Goal: Task Accomplishment & Management: Use online tool/utility

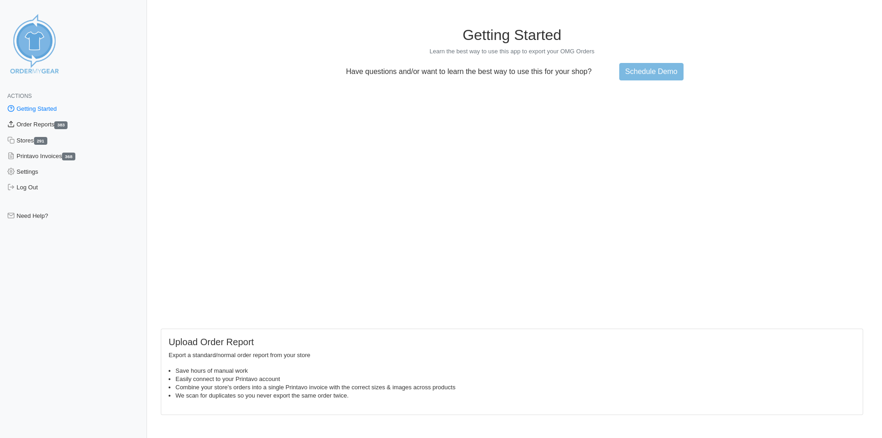
click at [37, 123] on link "Order Reports 383" at bounding box center [73, 125] width 147 height 16
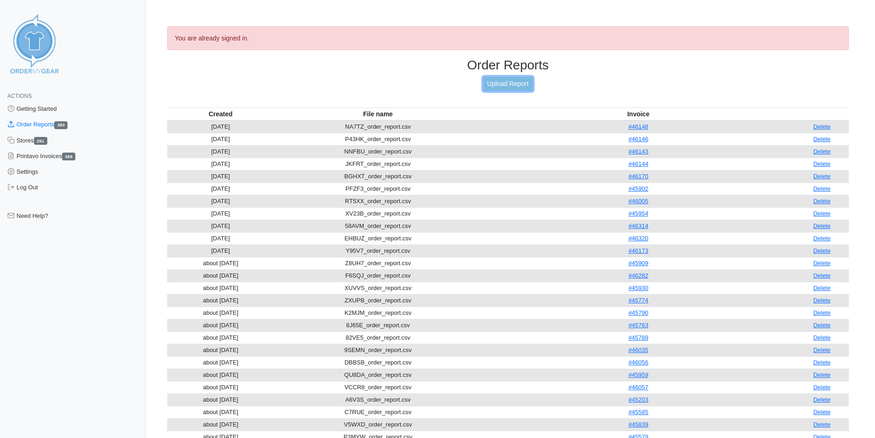
click at [520, 87] on link "Upload Report" at bounding box center [508, 84] width 50 height 14
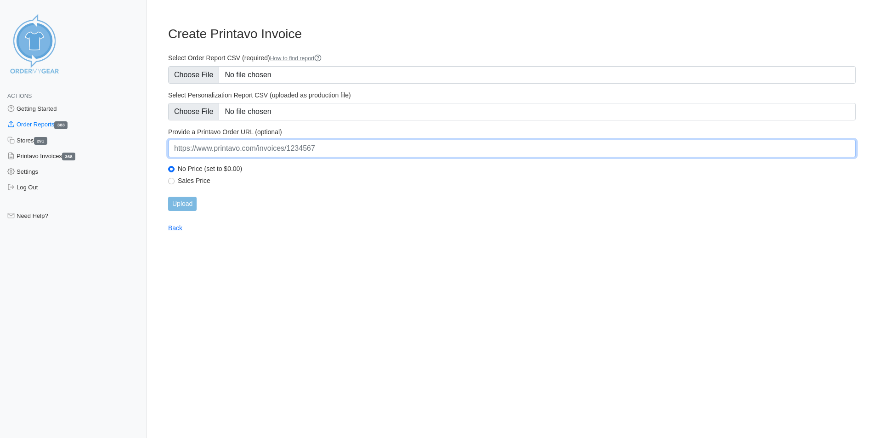
click at [387, 147] on input "url" at bounding box center [512, 148] width 688 height 17
click at [303, 147] on input "url" at bounding box center [512, 148] width 688 height 17
paste input "https://www.printavo.com/invoices/19490716"
type input "https://www.printavo.com/invoices/19490716"
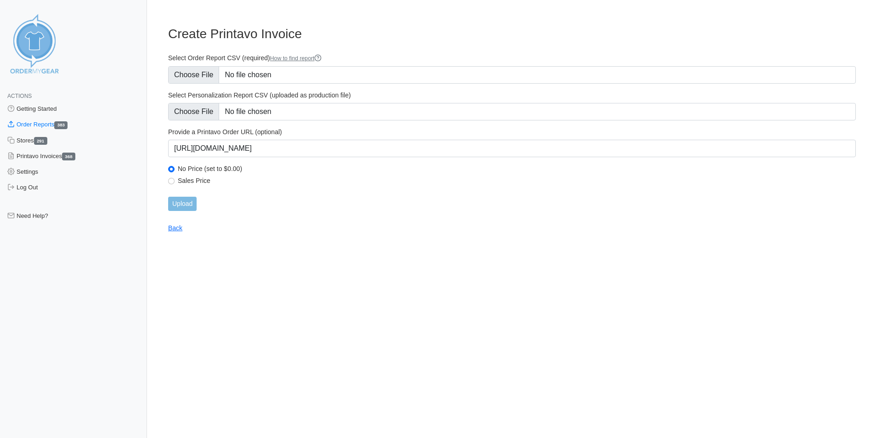
click at [176, 64] on div "Select Order Report CSV (required) How to find report" at bounding box center [512, 69] width 688 height 30
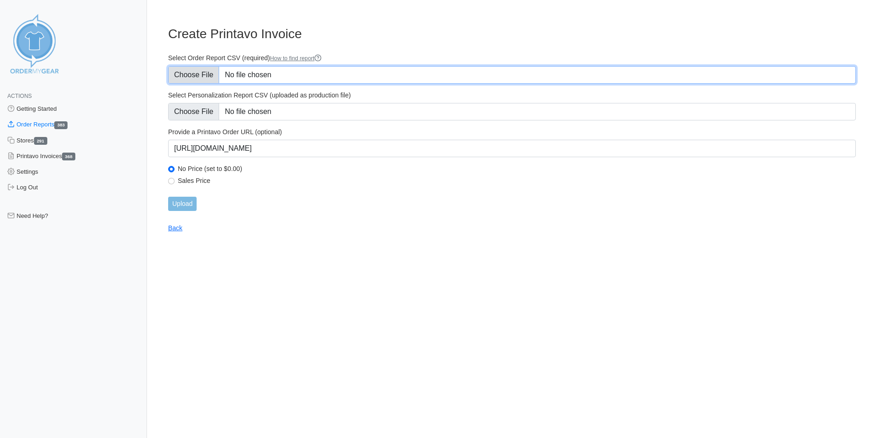
click at [175, 77] on input "Select Order Report CSV (required) How to find report" at bounding box center [512, 74] width 688 height 17
type input "C:\fakepath\P2M2P_order_report.csv"
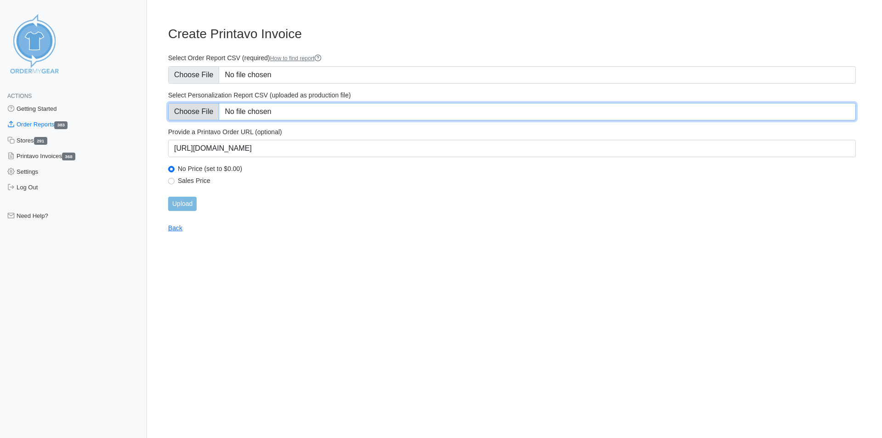
click at [201, 112] on input "Select Personalization Report CSV (uploaded as production file)" at bounding box center [512, 111] width 688 height 17
type input "C:\fakepath\P2M2P_personalization_report.csv"
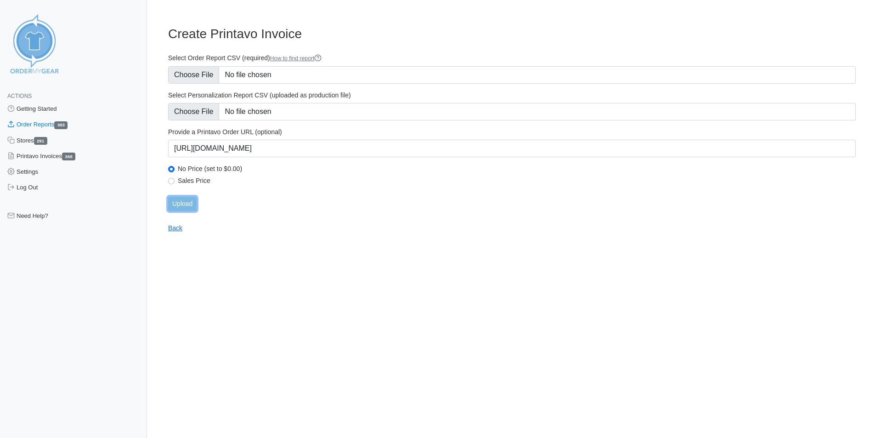
click at [180, 207] on input "Upload" at bounding box center [182, 204] width 28 height 14
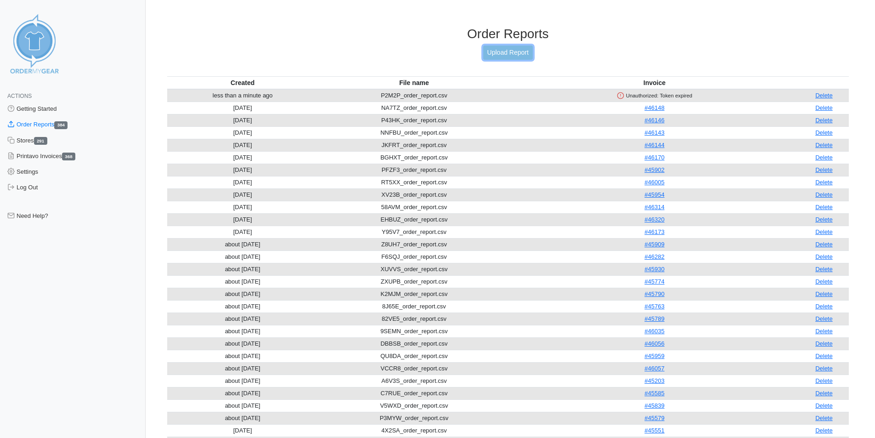
click at [514, 54] on link "Upload Report" at bounding box center [508, 52] width 50 height 14
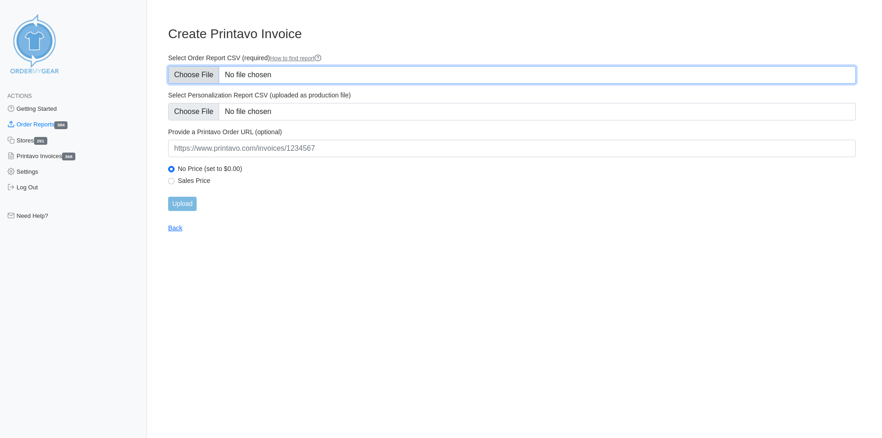
click at [179, 79] on input "Select Order Report CSV (required) How to find report" at bounding box center [512, 74] width 688 height 17
type input "C:\fakepath\P2M2P_order_report.csv"
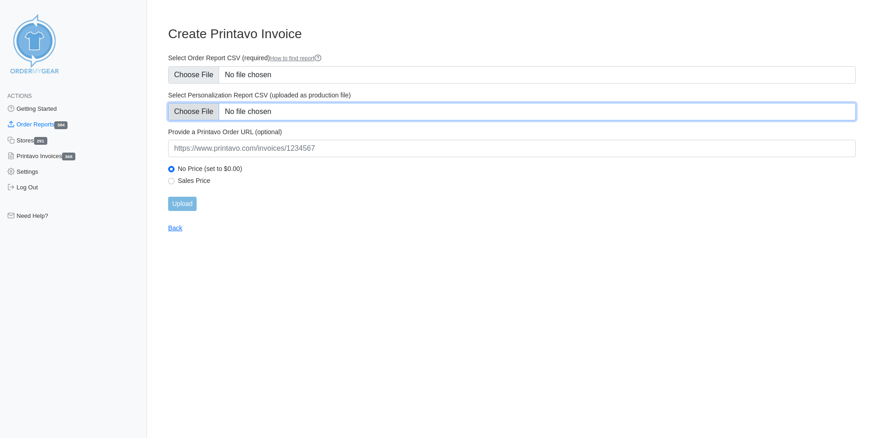
click at [210, 119] on input "Select Personalization Report CSV (uploaded as production file)" at bounding box center [512, 111] width 688 height 17
type input "C:\fakepath\P2M2P_personalization_report.csv"
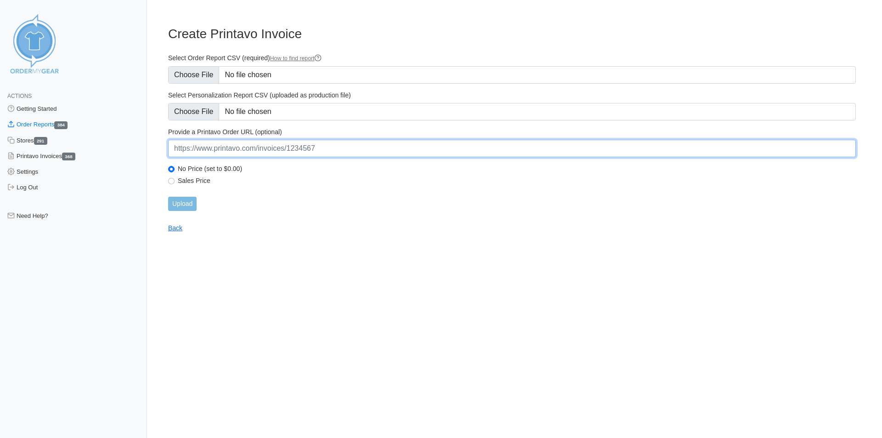
click at [342, 153] on input "url" at bounding box center [512, 148] width 688 height 17
click at [340, 152] on input "url" at bounding box center [512, 148] width 688 height 17
paste input "https://www.printavo.com/invoices/19490716"
type input "https://www.printavo.com/invoices/19490716"
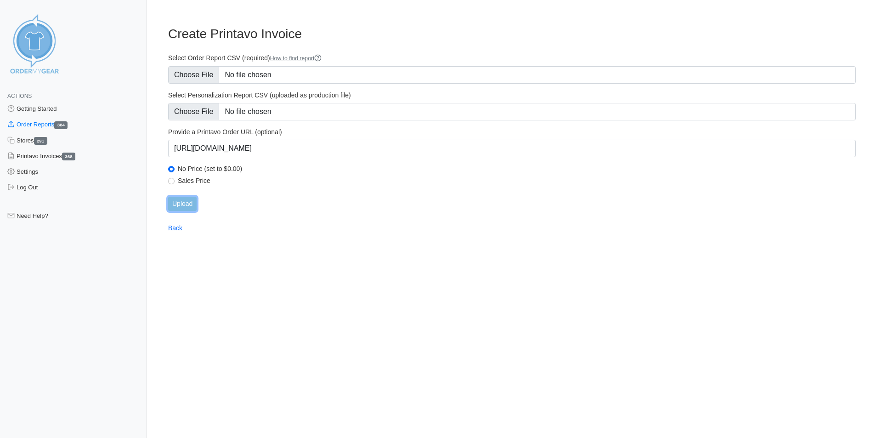
click at [189, 205] on input "Upload" at bounding box center [182, 204] width 28 height 14
